Goal: Task Accomplishment & Management: Complete application form

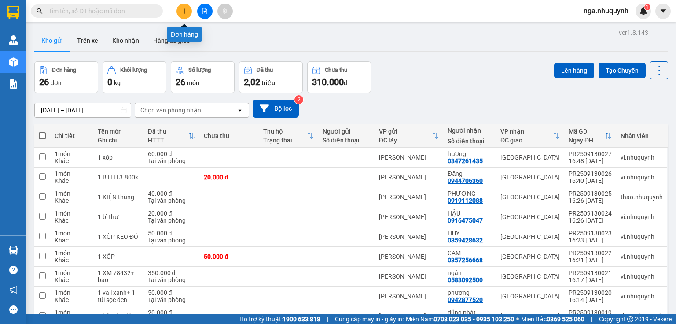
click at [181, 12] on icon "plus" at bounding box center [184, 11] width 6 height 6
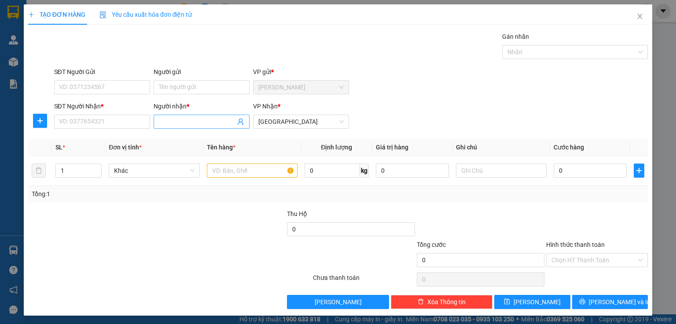
click at [168, 122] on input "Người nhận *" at bounding box center [197, 122] width 77 height 10
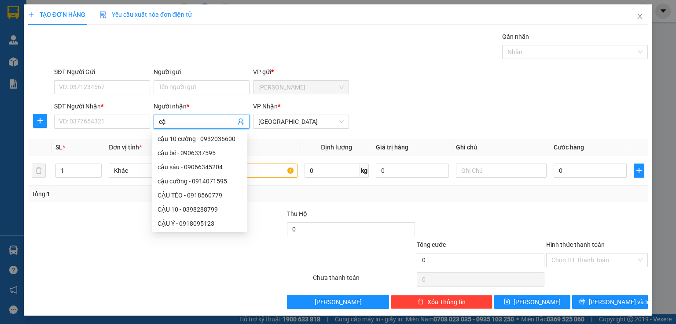
type input "c"
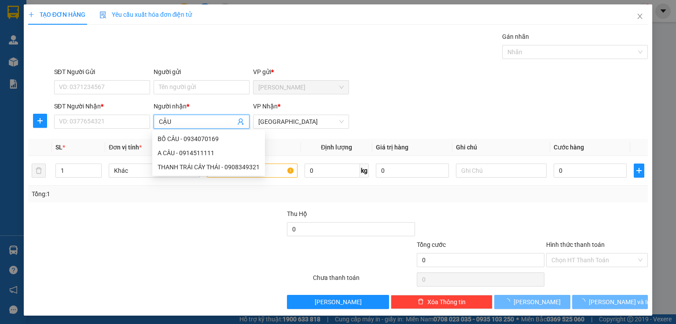
type input "CẬU Ý"
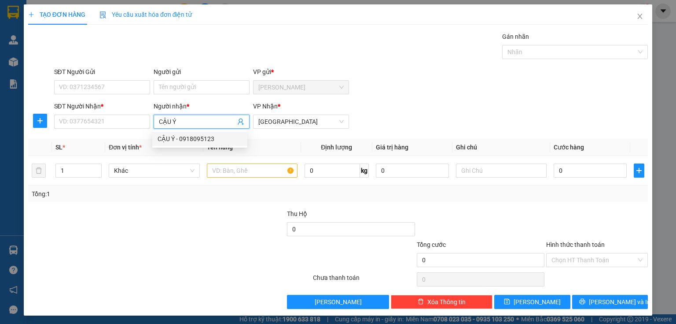
click at [184, 138] on div "CẬU Ý - 0918095123" at bounding box center [200, 139] width 85 height 10
type input "0918095123"
type input "CẬU Ý"
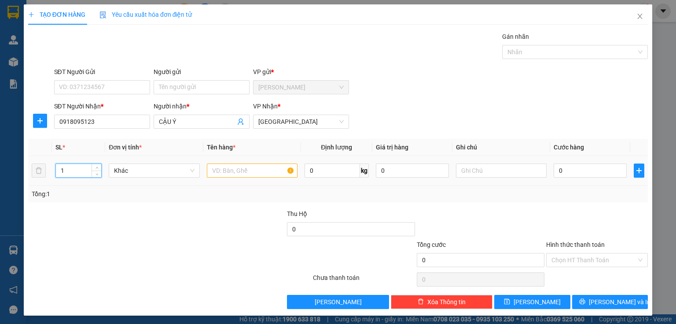
click at [70, 171] on input "1" at bounding box center [78, 170] width 45 height 13
type input "6"
click at [210, 170] on input "text" at bounding box center [252, 170] width 91 height 14
type input "6 VỎ XE"
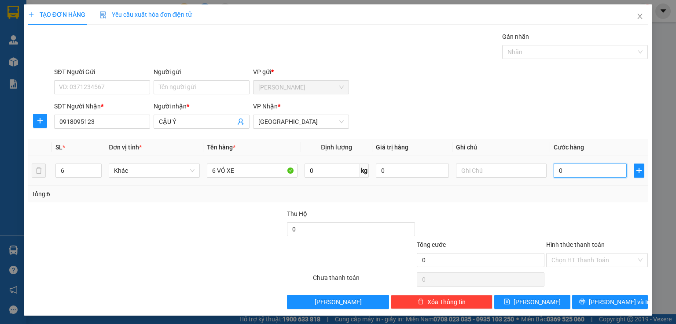
click at [567, 173] on input "0" at bounding box center [590, 170] width 73 height 14
type input "3"
type input "30"
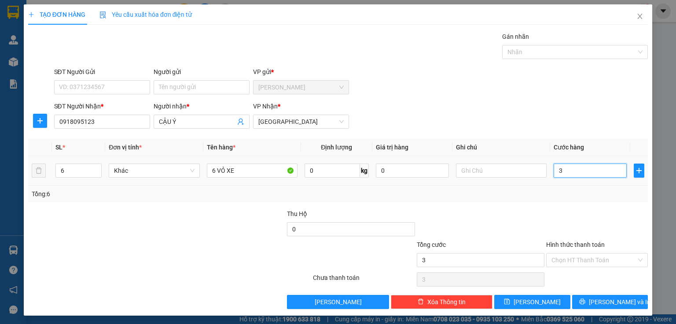
type input "30"
type input "300"
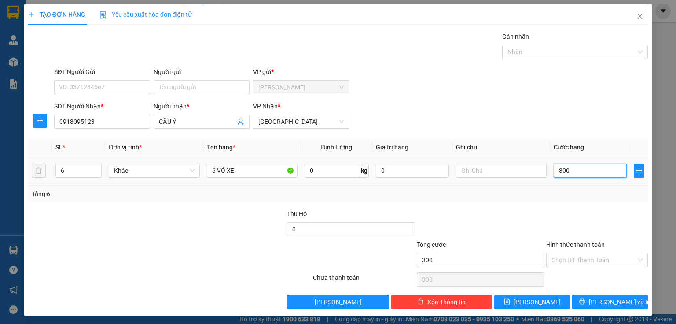
type input "3.000"
type input "30.000"
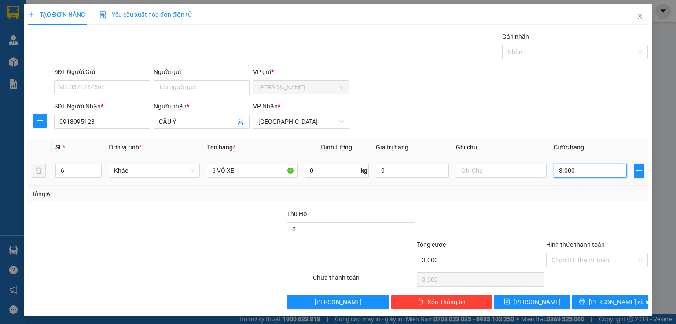
type input "30.000"
type input "300.000"
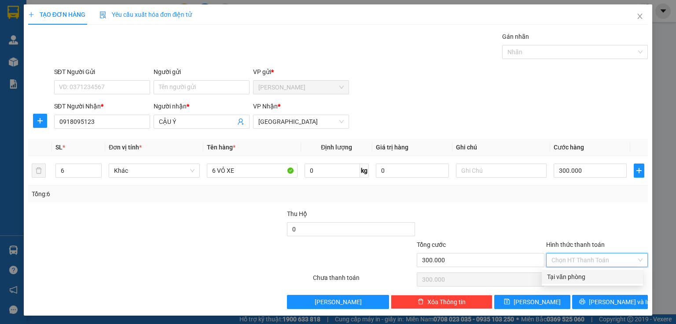
click at [565, 261] on input "Hình thức thanh toán" at bounding box center [594, 259] width 85 height 13
click at [567, 273] on div "Tại văn phòng" at bounding box center [592, 277] width 91 height 10
type input "0"
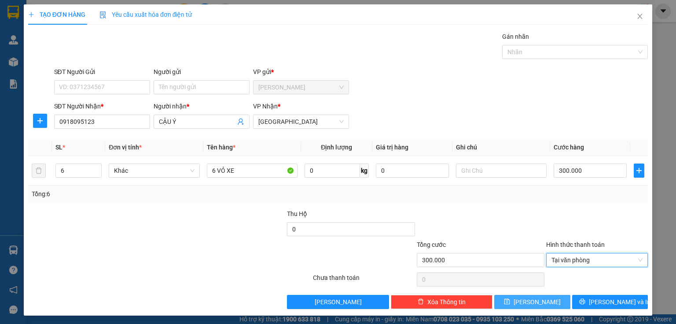
click at [539, 300] on button "[PERSON_NAME]" at bounding box center [532, 301] width 76 height 14
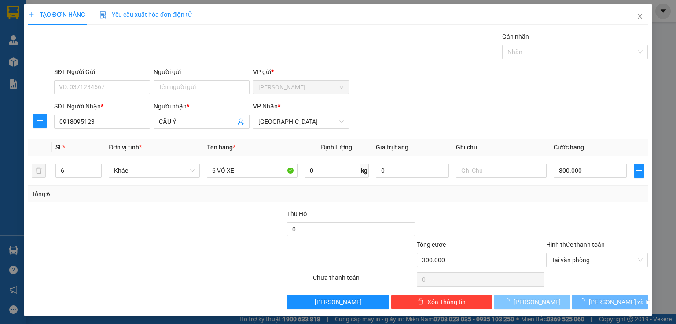
type input "1"
type input "0"
